Goal: Book appointment/travel/reservation

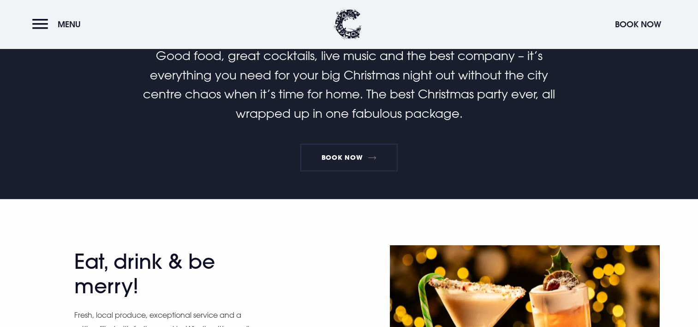
scroll to position [231, 0]
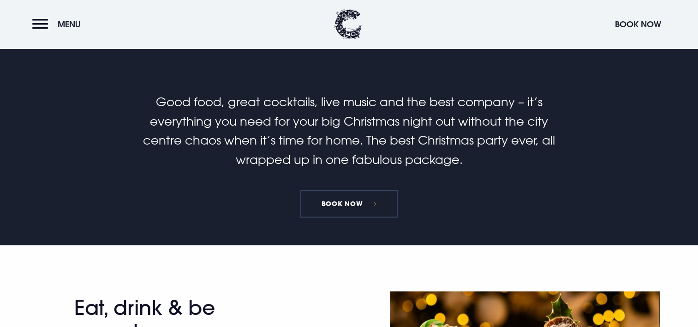
click at [348, 203] on link "Book Now" at bounding box center [348, 204] width 97 height 28
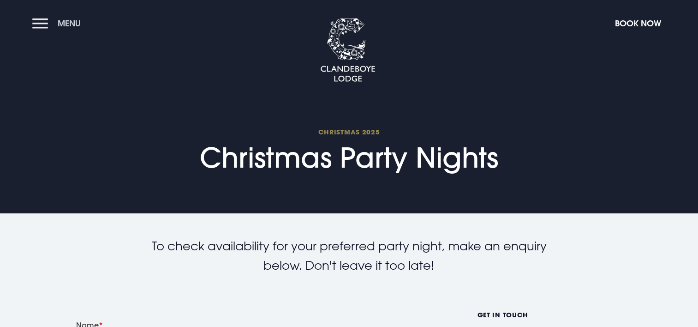
click at [66, 21] on span "Menu" at bounding box center [69, 23] width 23 height 11
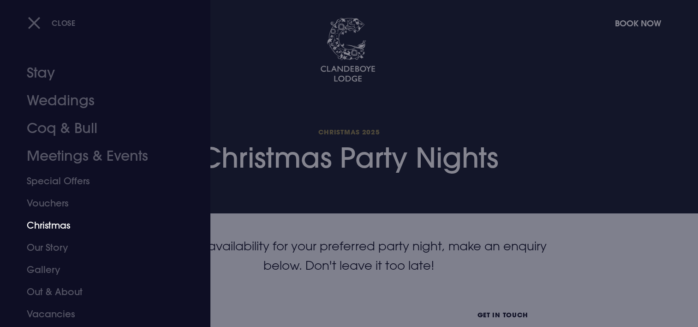
click at [49, 223] on link "Christmas" at bounding box center [100, 225] width 146 height 22
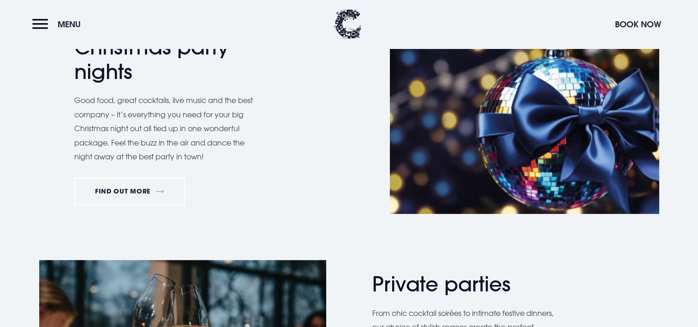
scroll to position [508, 0]
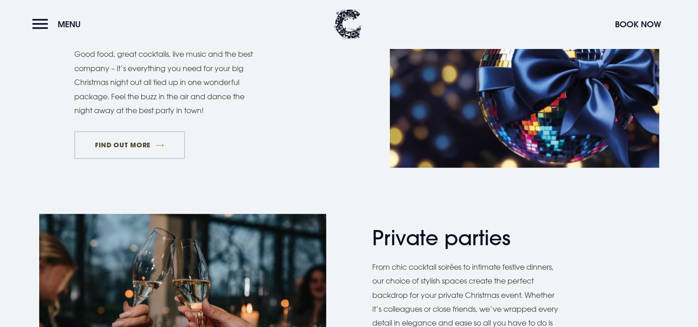
click at [138, 141] on link "FIND OUT MORE" at bounding box center [129, 145] width 111 height 28
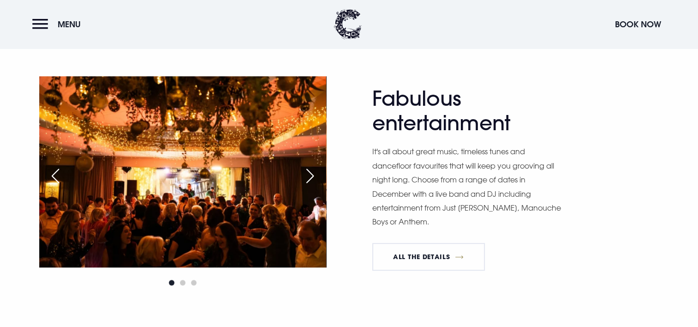
scroll to position [738, 0]
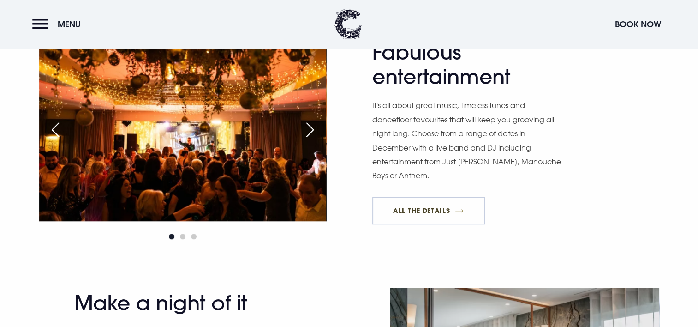
click at [412, 210] on link "All The Details" at bounding box center [428, 211] width 113 height 28
